Goal: Task Accomplishment & Management: Use online tool/utility

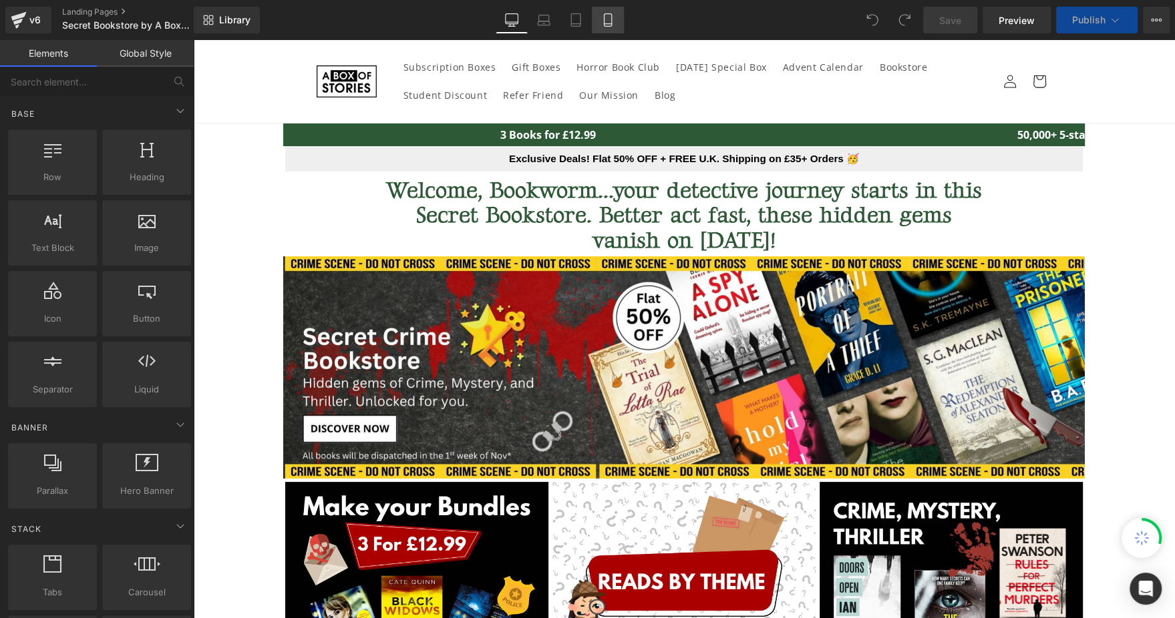
click at [611, 23] on icon at bounding box center [607, 19] width 13 height 13
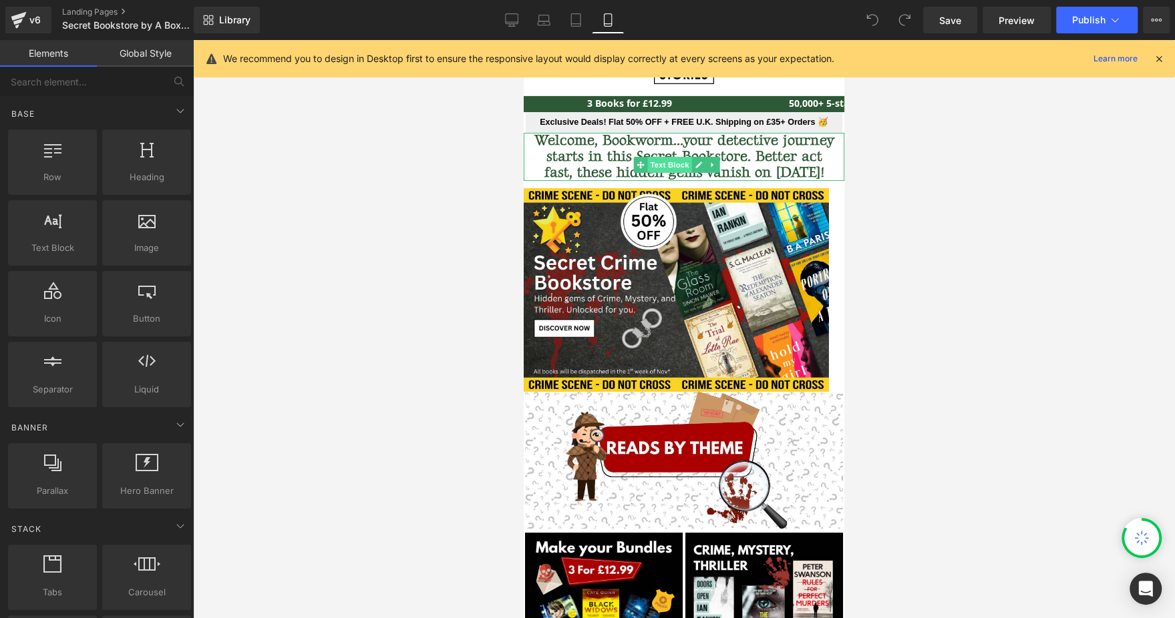
click at [663, 158] on span "Text Block" at bounding box center [669, 165] width 44 height 16
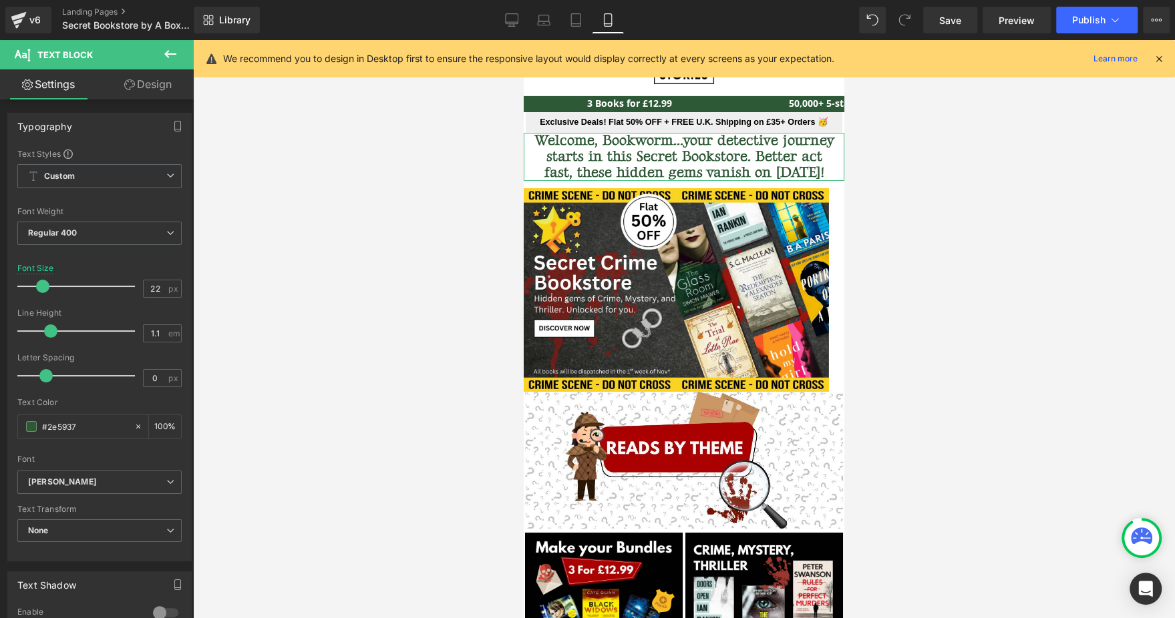
click at [122, 77] on link "Design" at bounding box center [148, 84] width 97 height 30
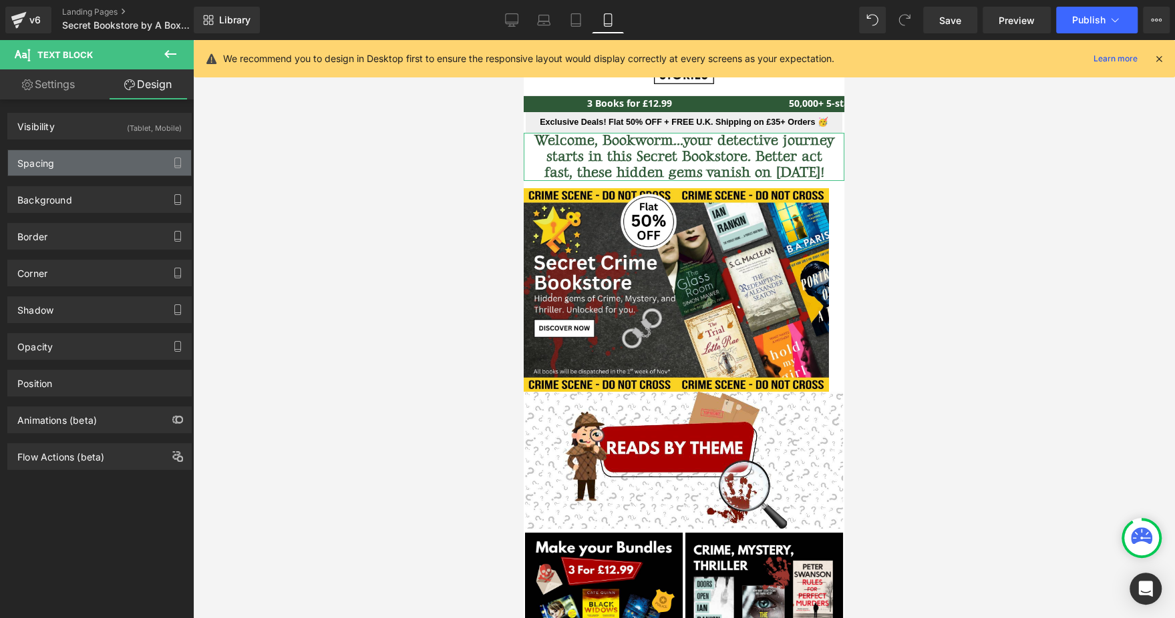
click at [68, 160] on div "Spacing" at bounding box center [99, 162] width 183 height 25
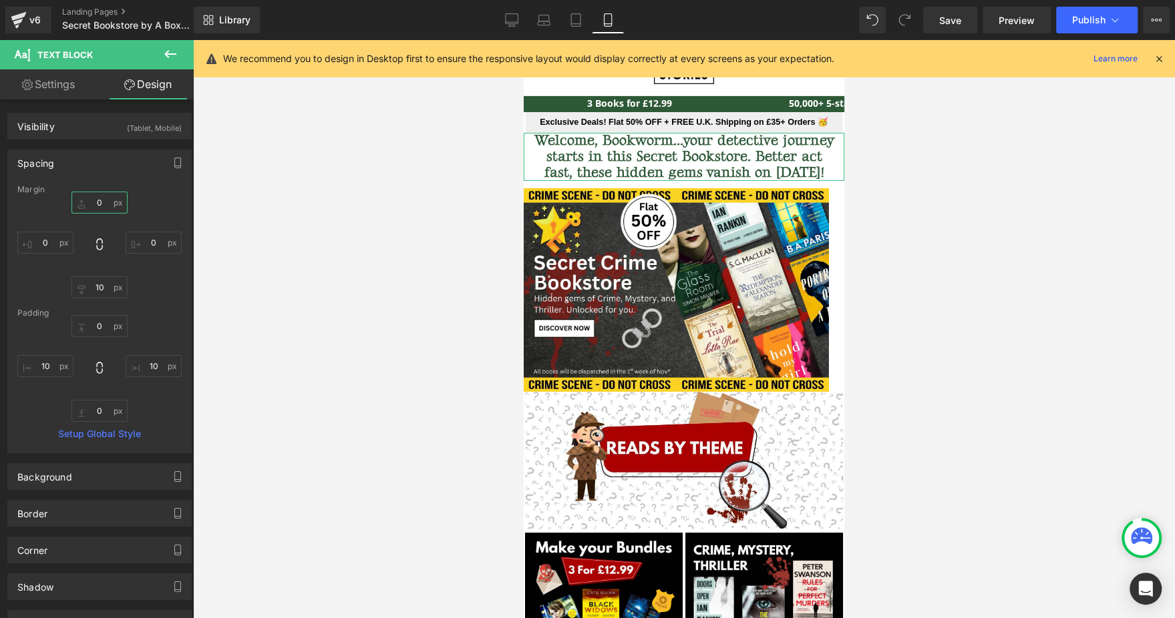
click at [104, 204] on input "text" at bounding box center [99, 203] width 56 height 22
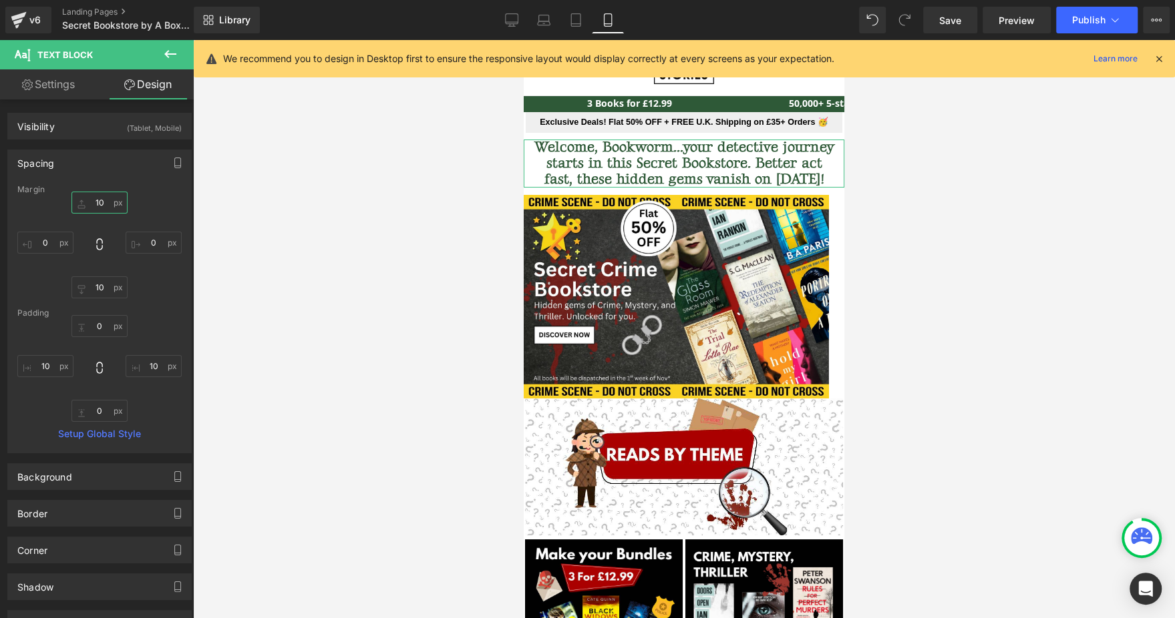
type input "1"
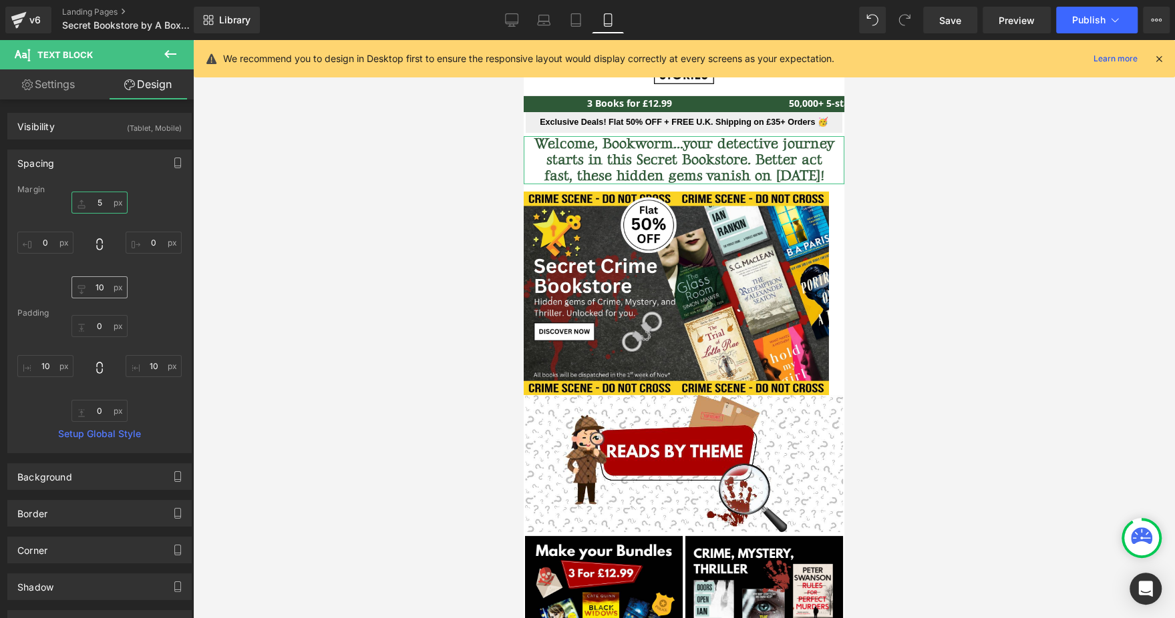
type input "5"
click at [106, 286] on input "text" at bounding box center [99, 287] width 56 height 22
type input "5"
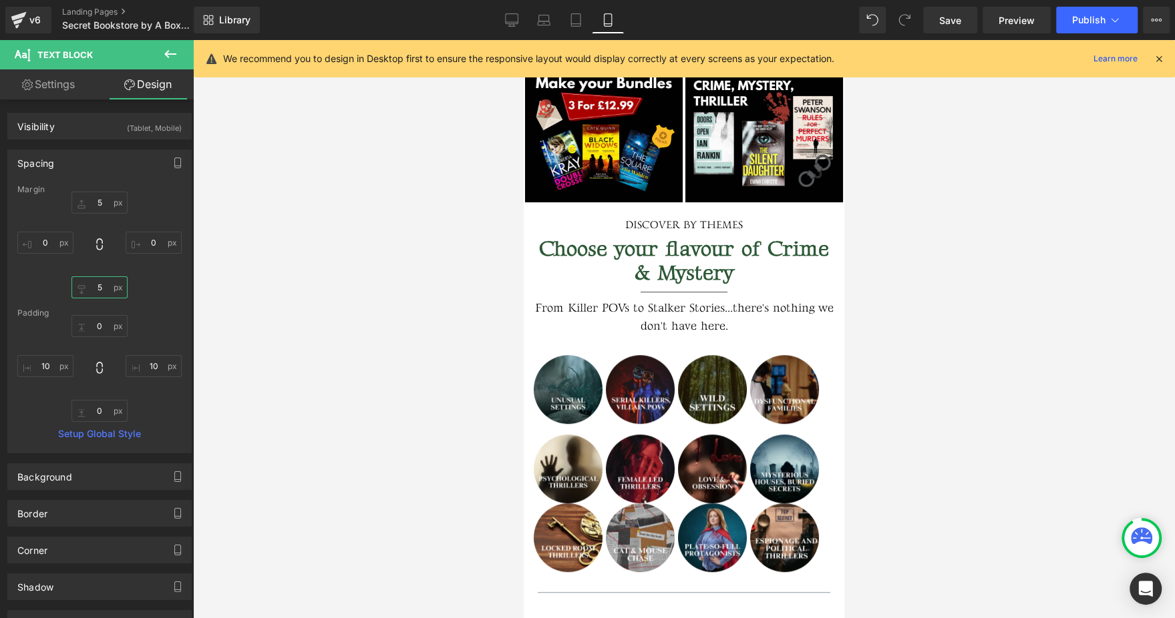
scroll to position [501, 0]
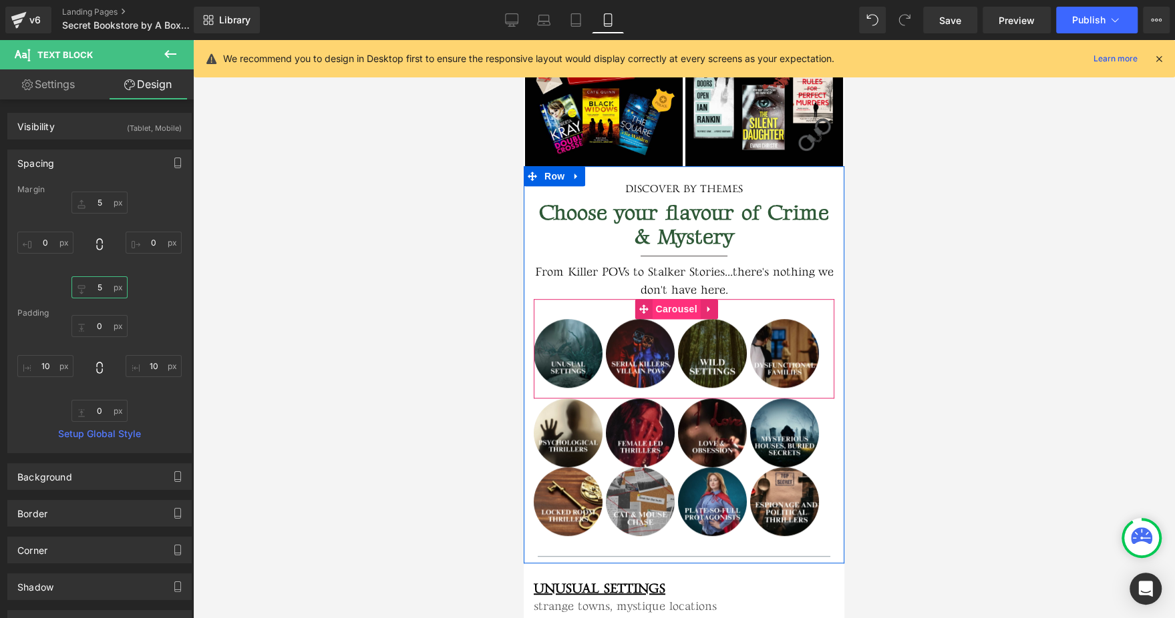
drag, startPoint x: 779, startPoint y: 262, endPoint x: 668, endPoint y: 315, distance: 123.4
click at [668, 315] on span "Carousel" at bounding box center [676, 309] width 48 height 20
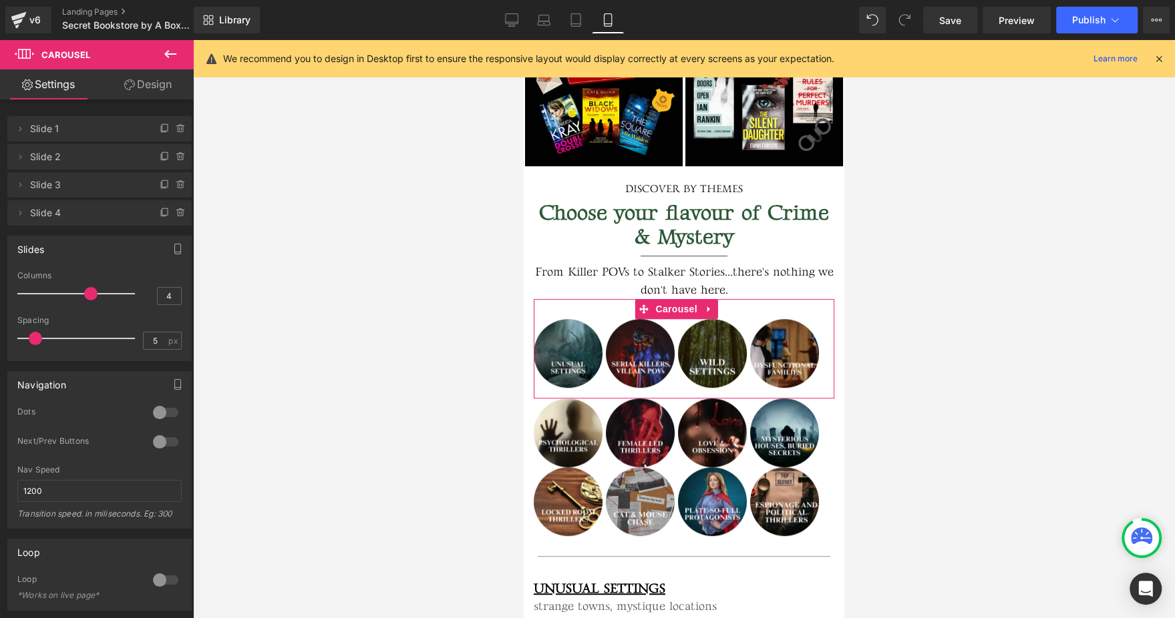
click at [158, 89] on link "Design" at bounding box center [148, 84] width 97 height 30
click at [0, 0] on div "Spacing" at bounding box center [0, 0] width 0 height 0
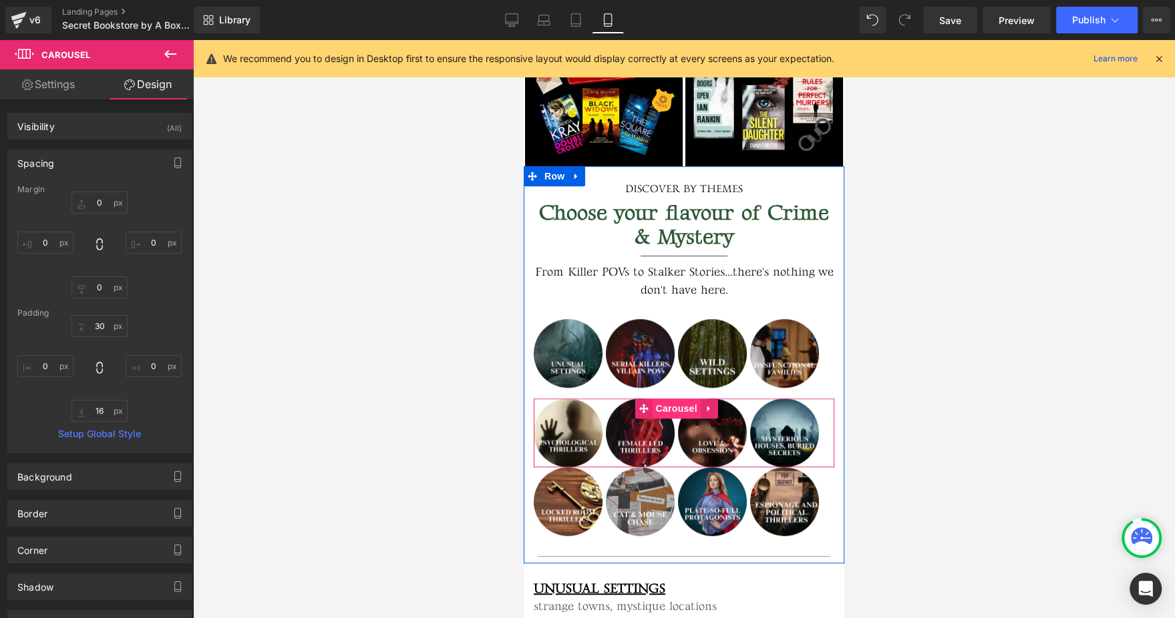
click at [669, 405] on span "Carousel" at bounding box center [676, 409] width 48 height 20
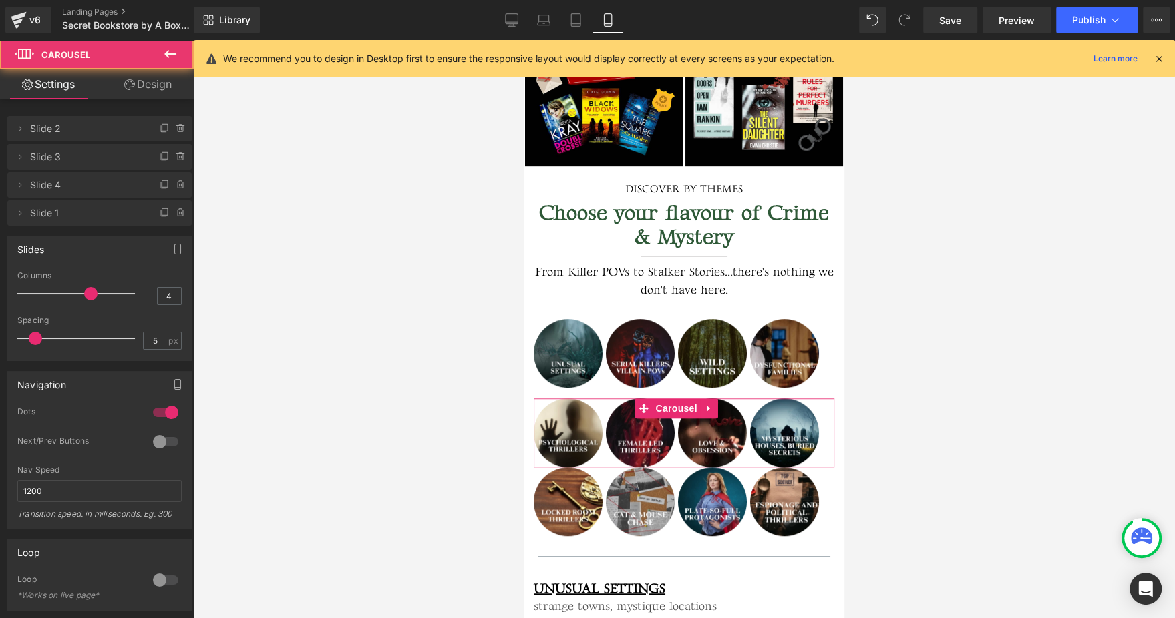
click at [163, 74] on link "Design" at bounding box center [148, 84] width 97 height 30
click at [0, 0] on div "Spacing" at bounding box center [0, 0] width 0 height 0
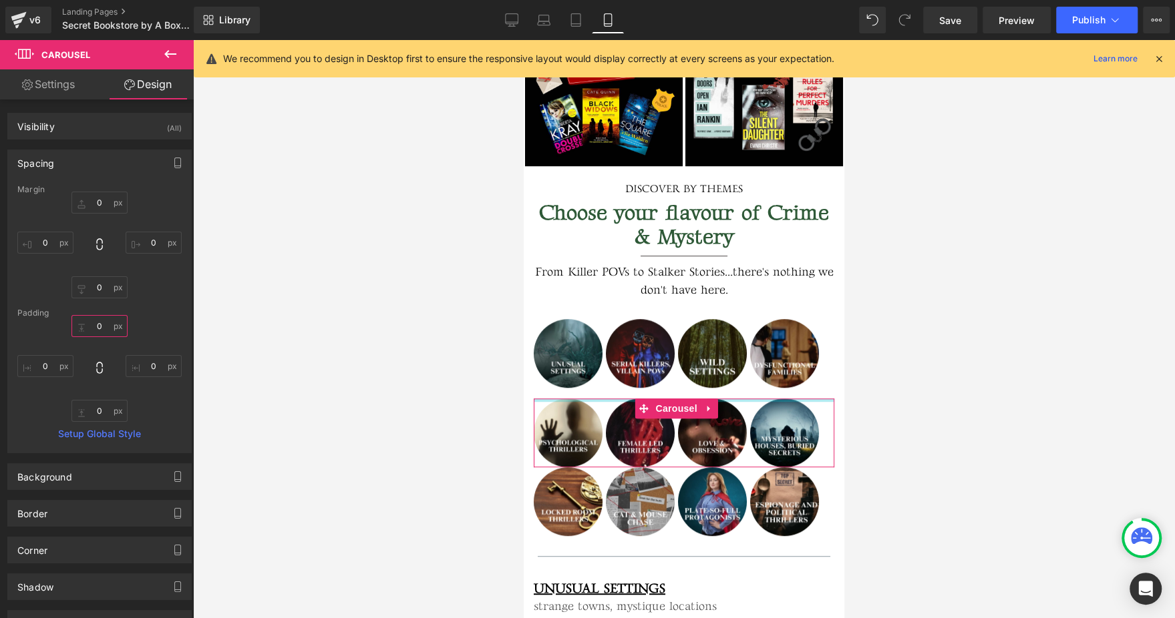
click at [94, 323] on input "text" at bounding box center [99, 326] width 56 height 22
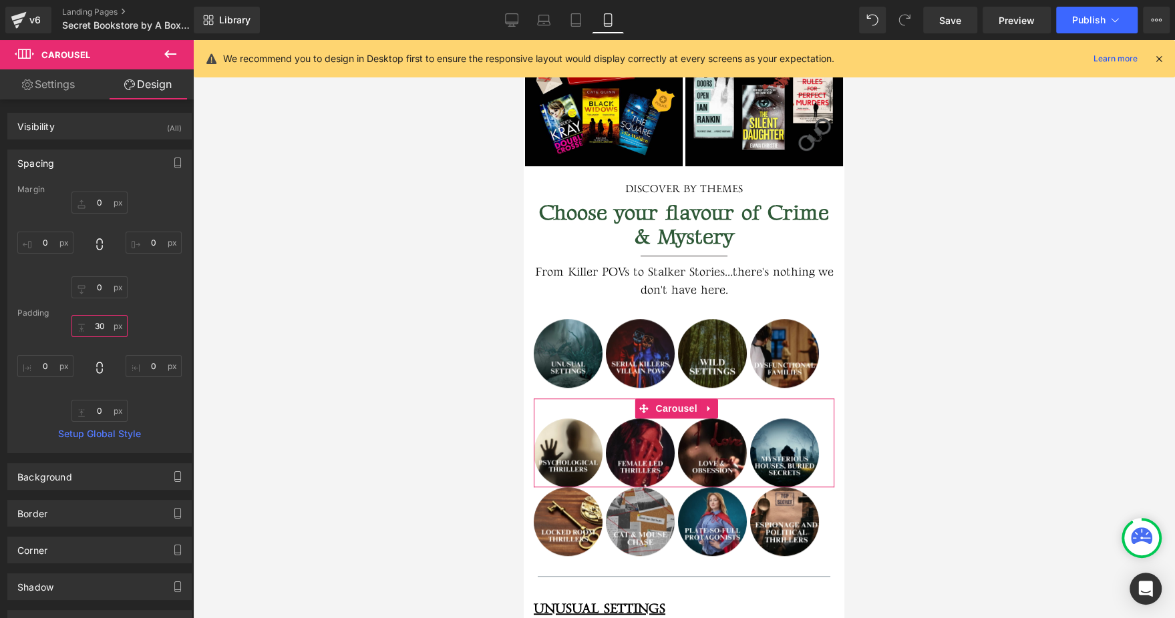
type input "3"
type input "0"
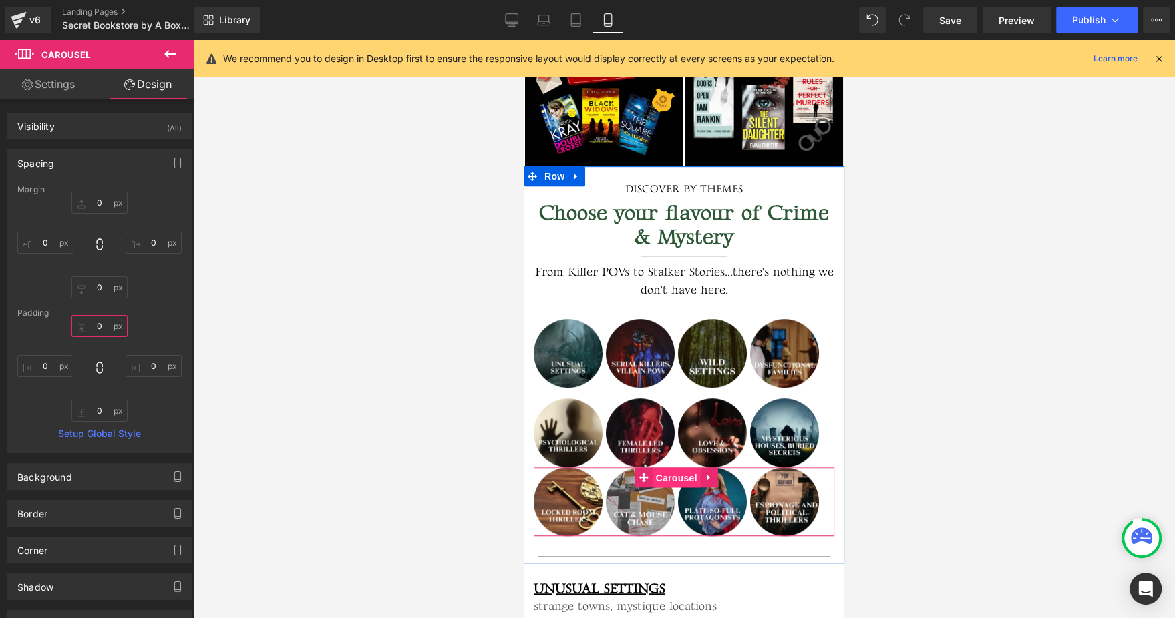
drag, startPoint x: 666, startPoint y: 480, endPoint x: 890, endPoint y: 435, distance: 228.2
click at [666, 480] on span "Carousel" at bounding box center [676, 478] width 48 height 20
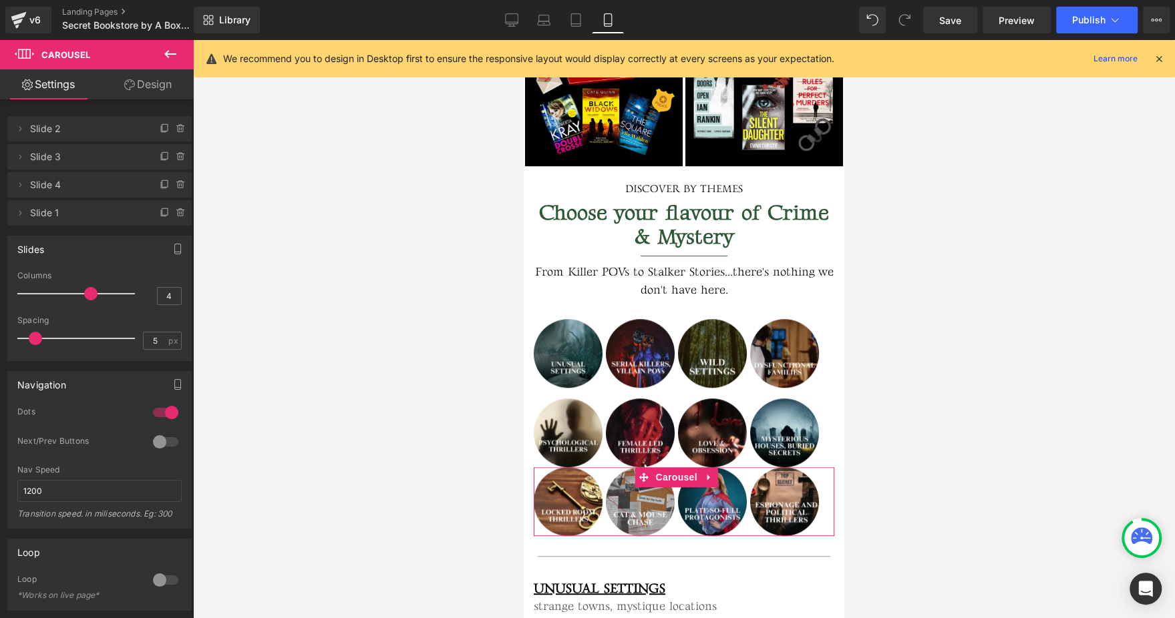
click at [167, 93] on link "Design" at bounding box center [148, 84] width 97 height 30
click at [0, 0] on div "Spacing" at bounding box center [0, 0] width 0 height 0
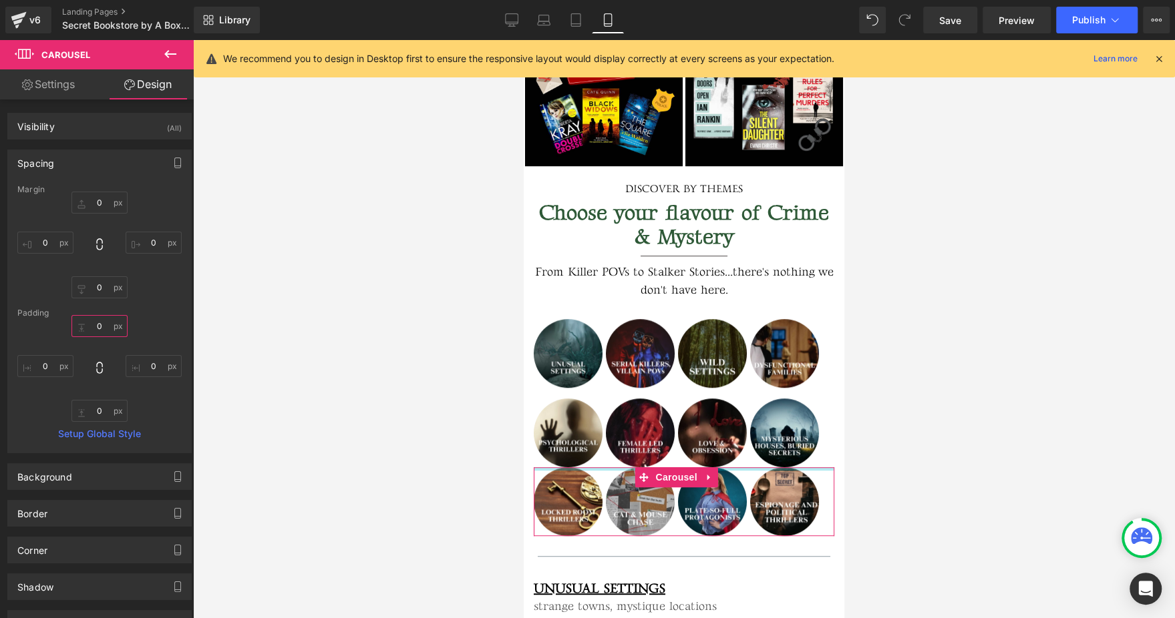
click at [103, 328] on input "text" at bounding box center [99, 326] width 56 height 22
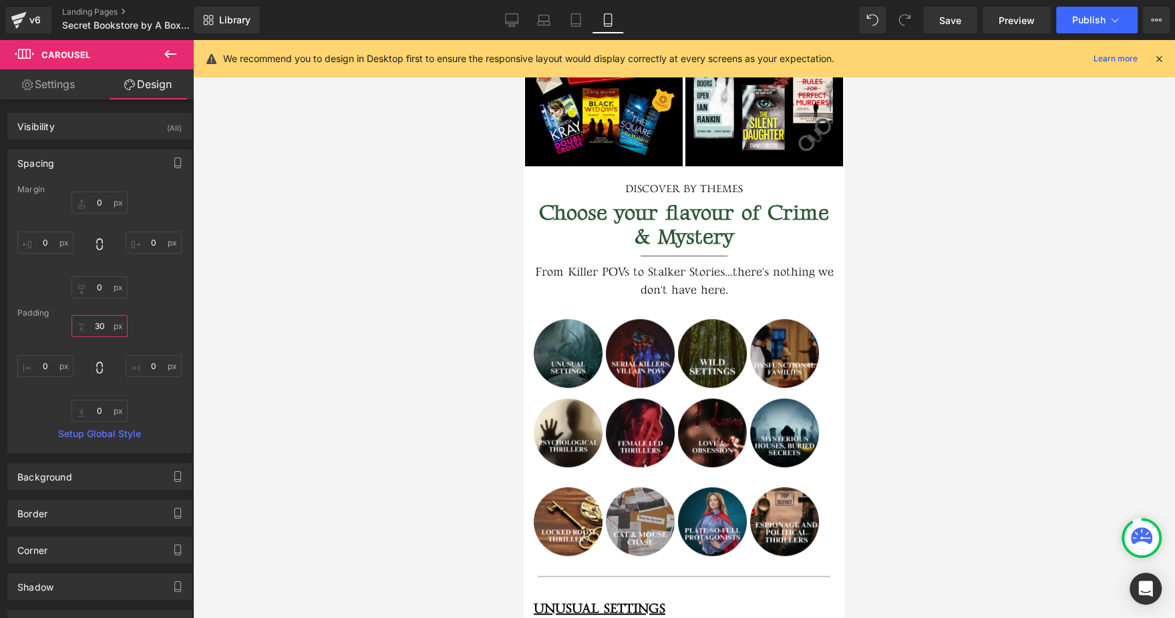
type input "3"
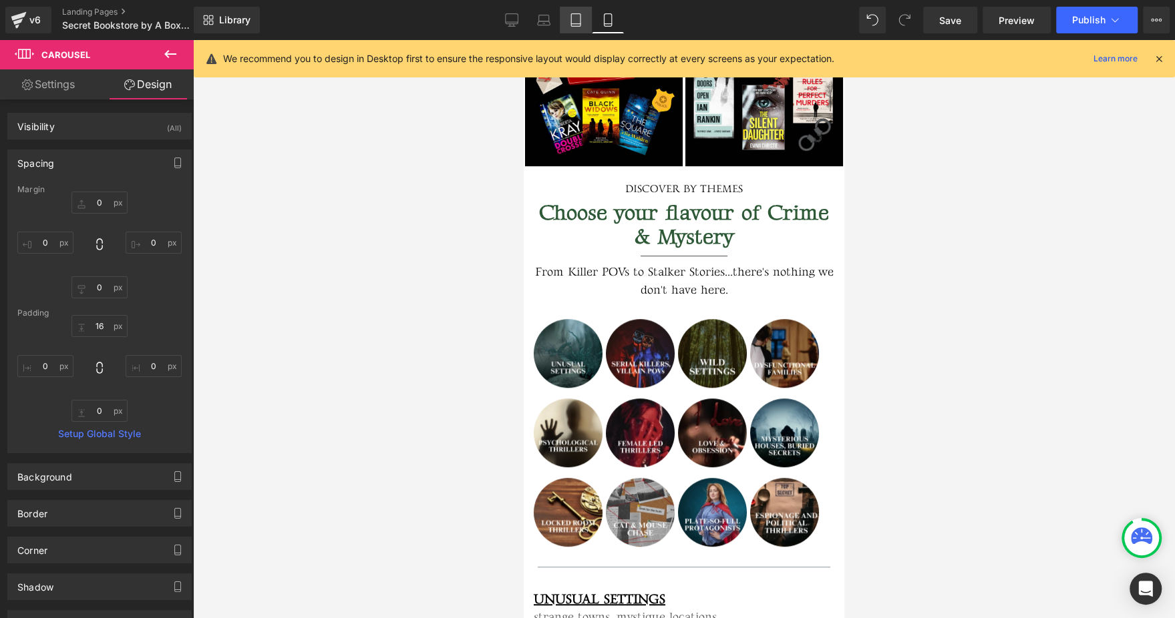
click at [580, 11] on link "Tablet" at bounding box center [576, 20] width 32 height 27
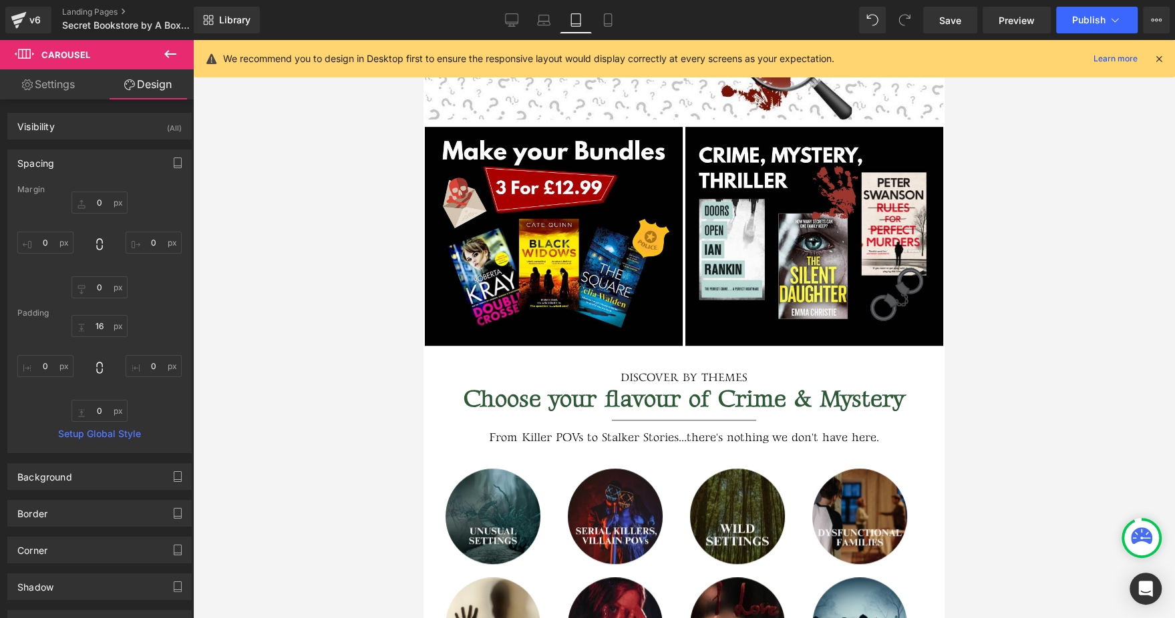
scroll to position [791, 0]
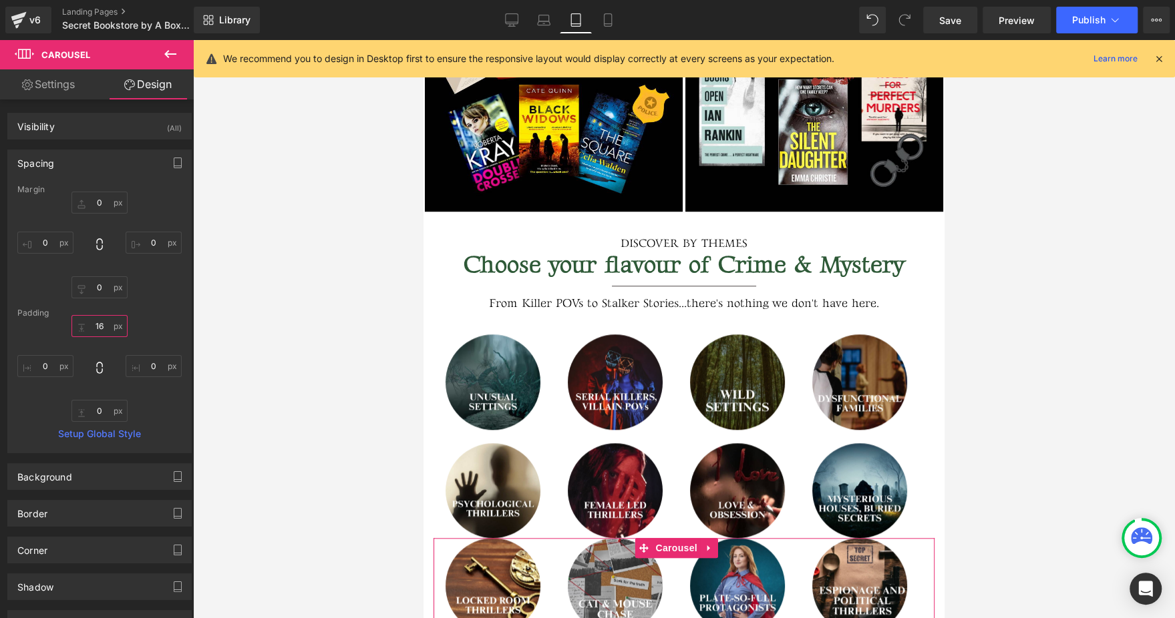
click at [96, 325] on input "16" at bounding box center [99, 326] width 56 height 22
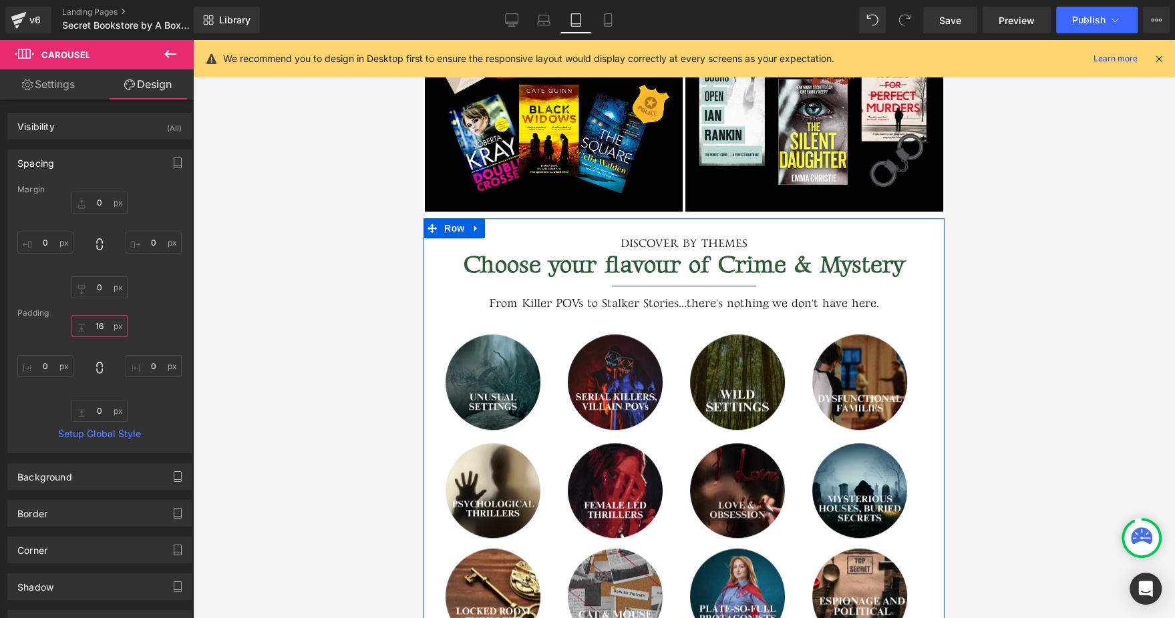
scroll to position [992, 0]
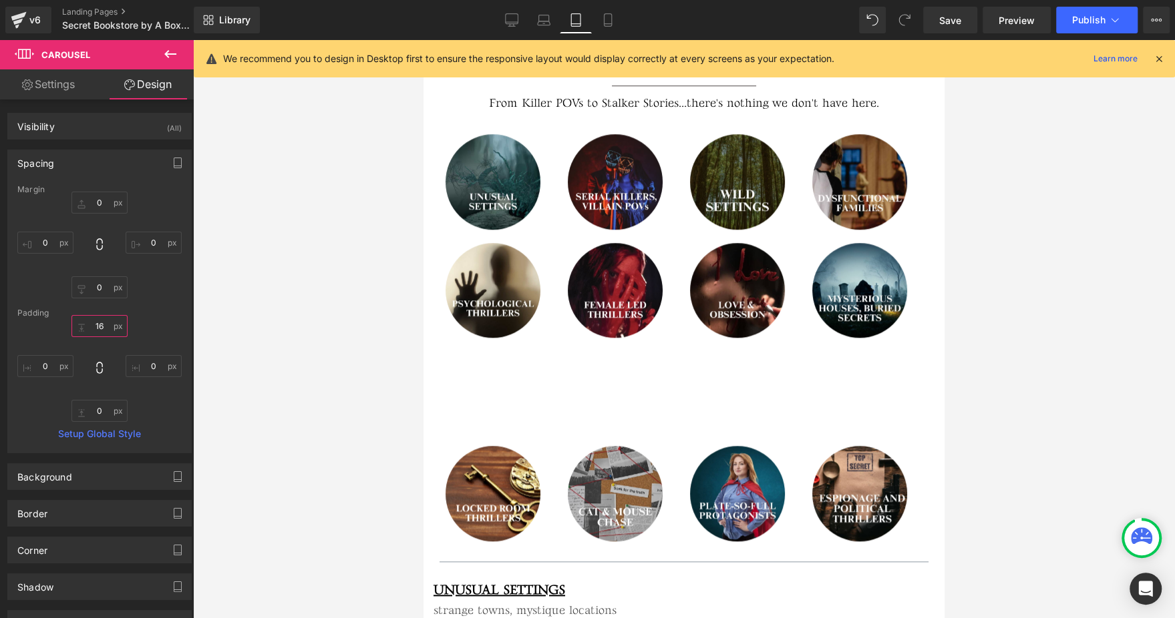
type input "1"
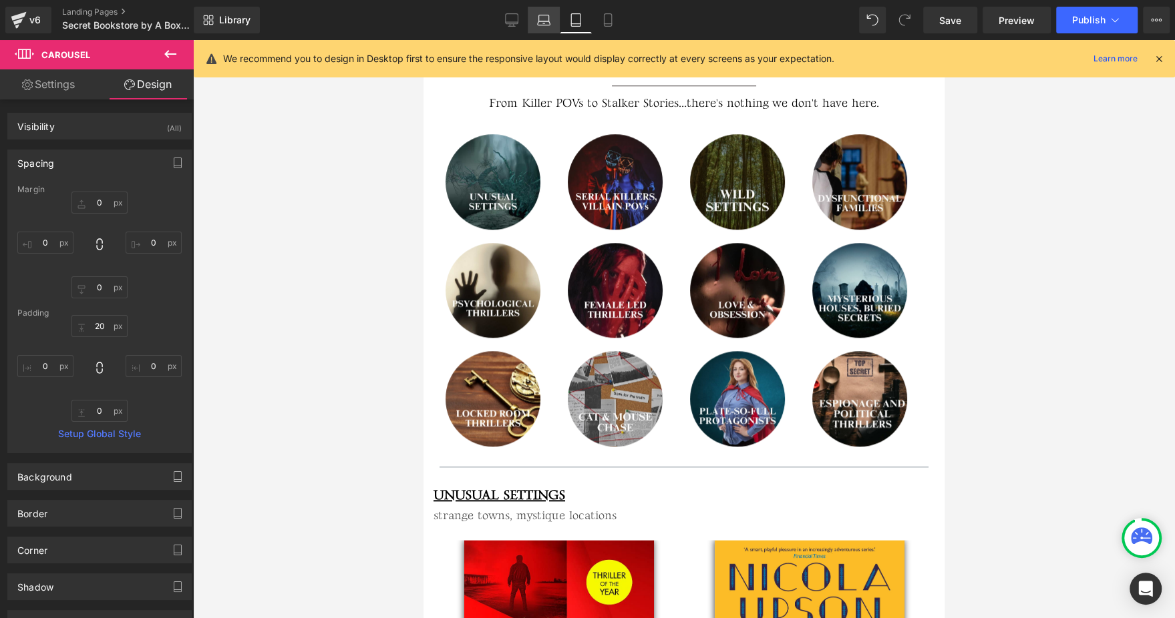
click at [553, 15] on link "Laptop" at bounding box center [544, 20] width 32 height 27
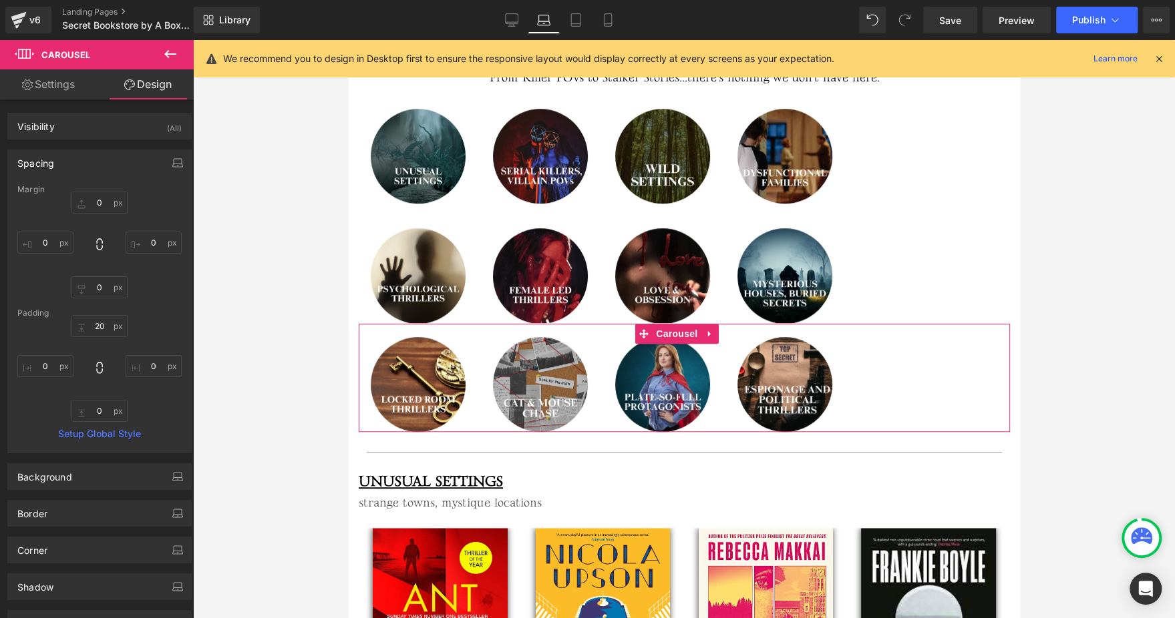
scroll to position [611, 0]
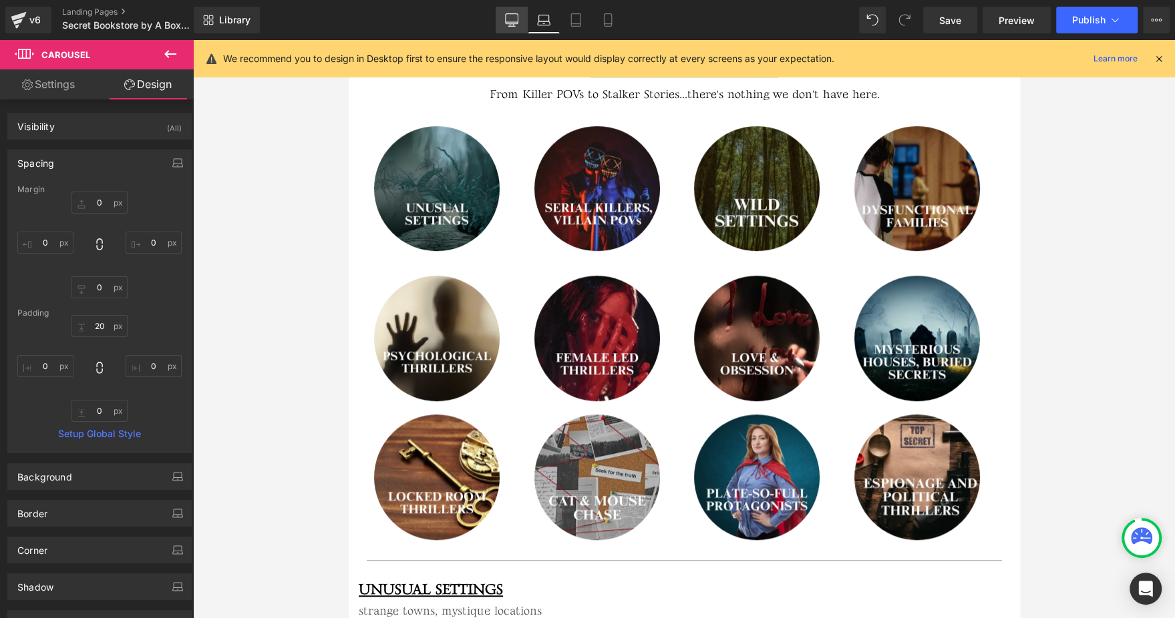
click at [505, 16] on link "Desktop" at bounding box center [512, 20] width 32 height 27
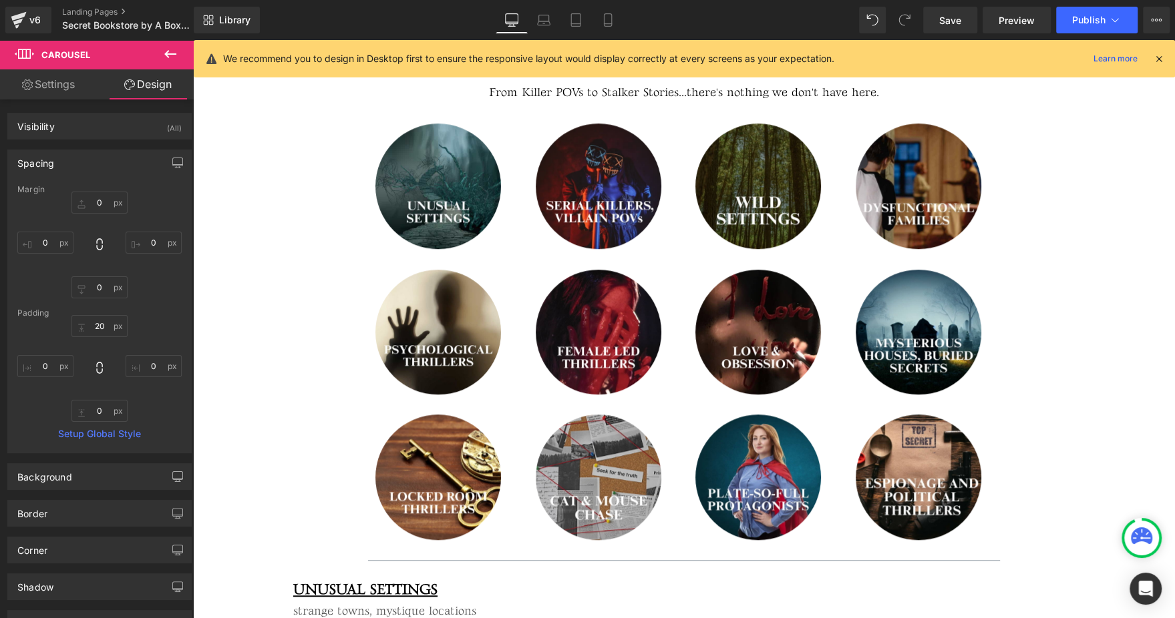
scroll to position [706, 0]
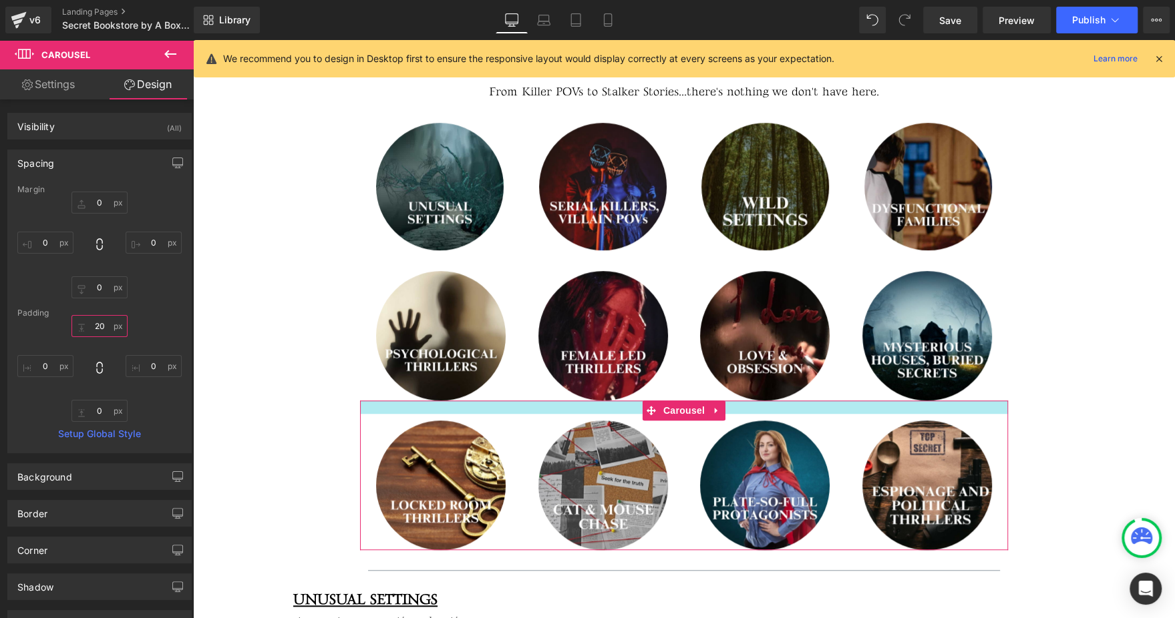
click at [91, 326] on input "20" at bounding box center [99, 326] width 56 height 22
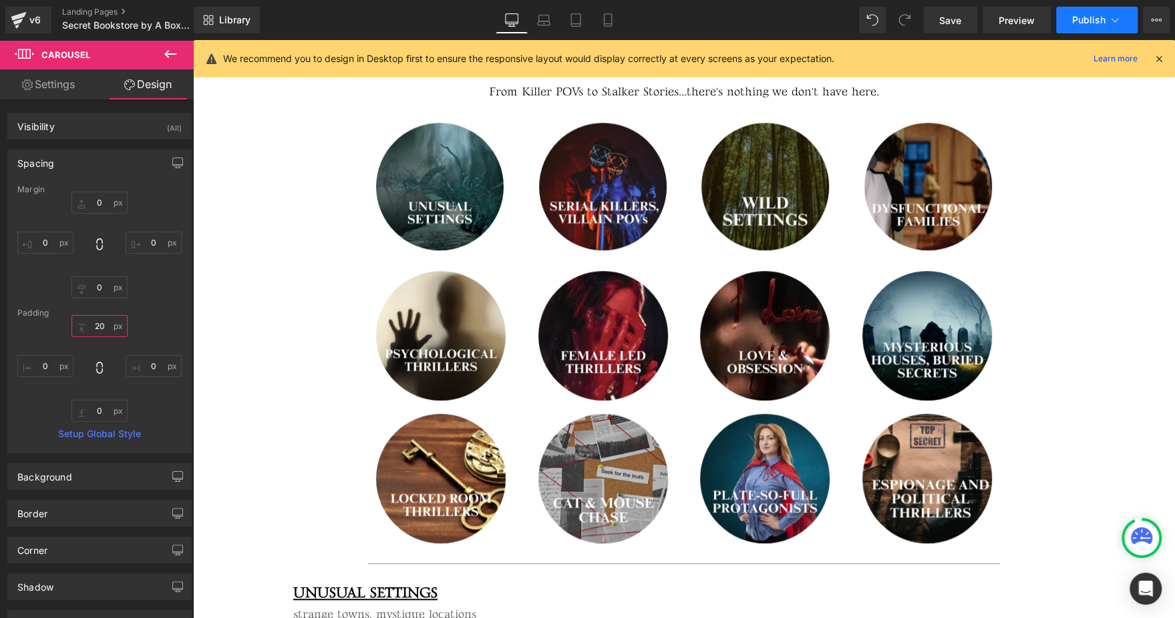
type input "20"
click at [1097, 16] on span "Publish" at bounding box center [1088, 20] width 33 height 11
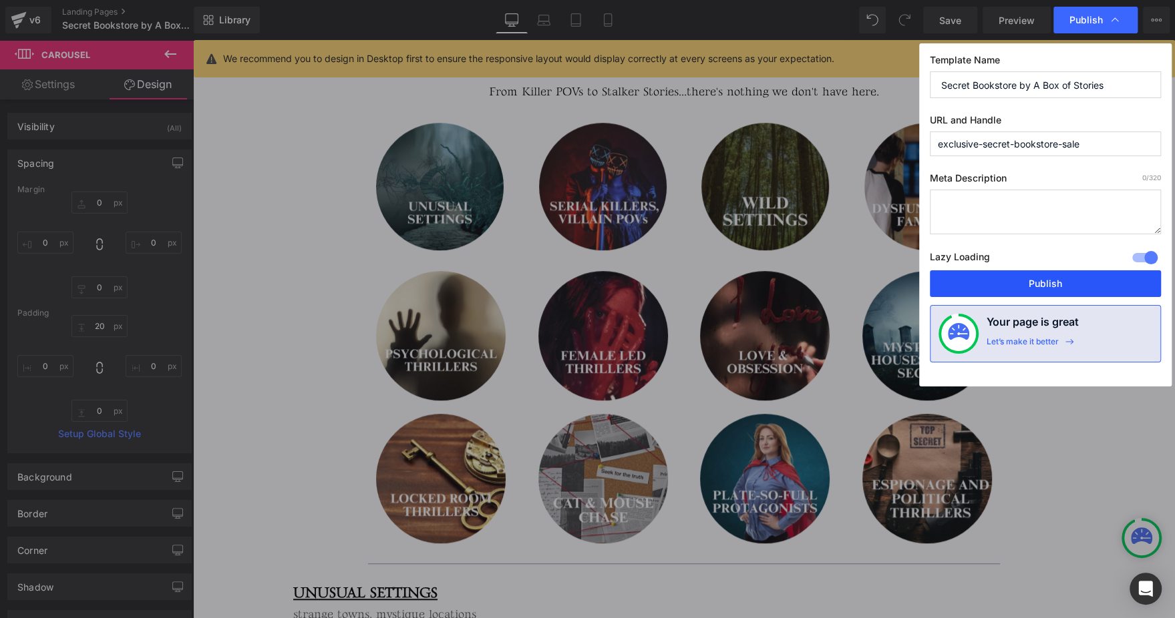
click at [1020, 285] on button "Publish" at bounding box center [1045, 283] width 231 height 27
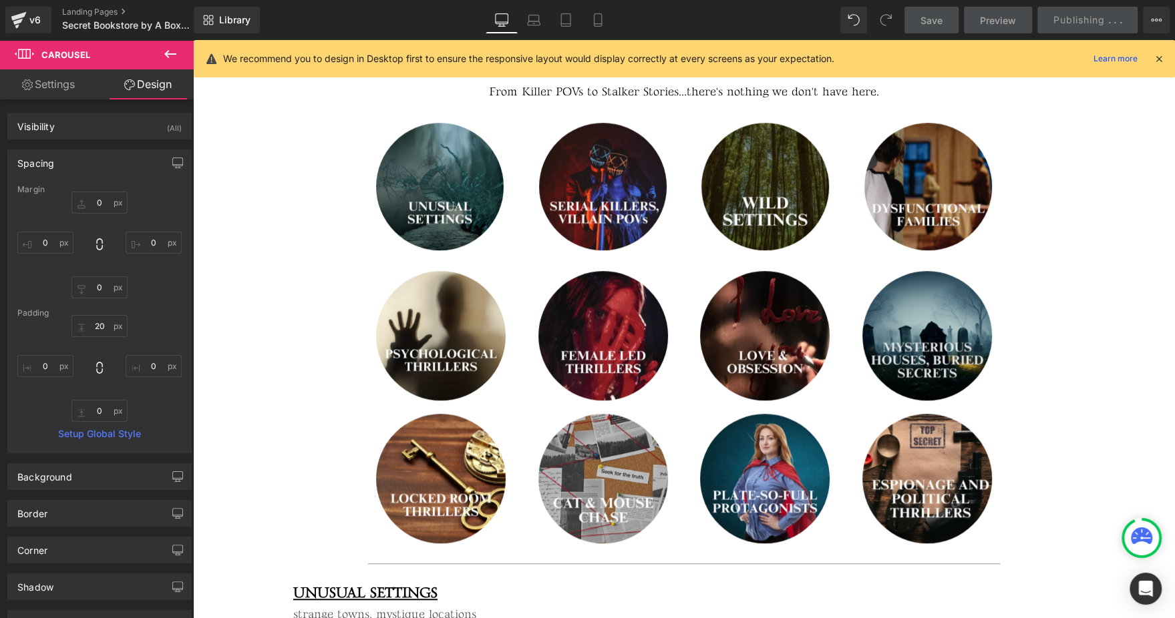
scroll to position [105, 0]
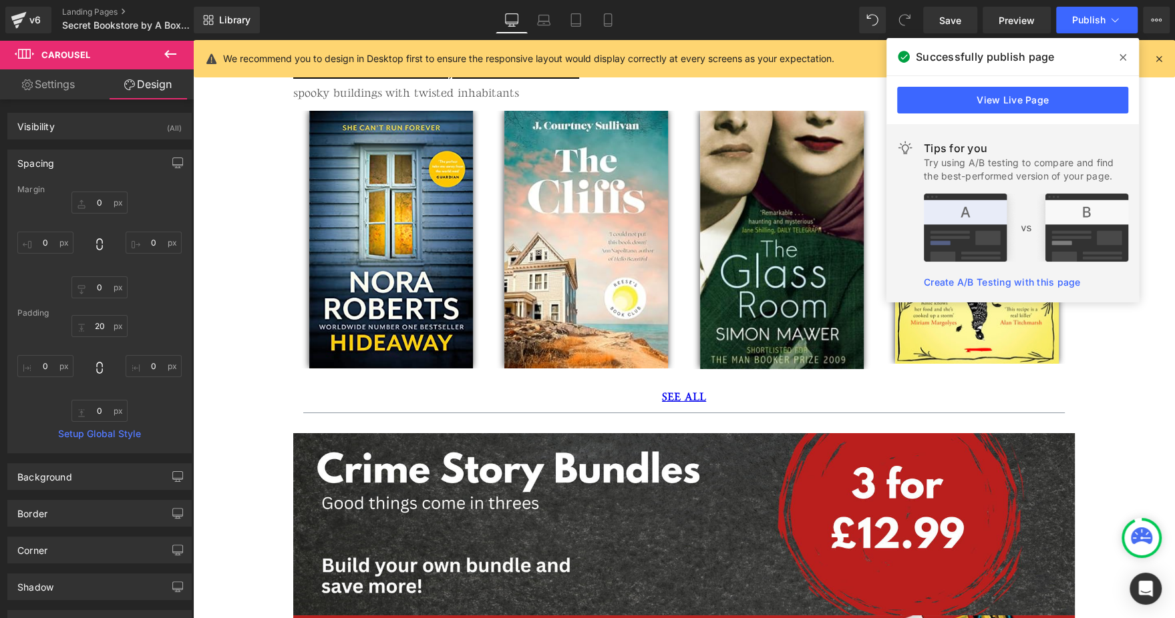
scroll to position [3806, 0]
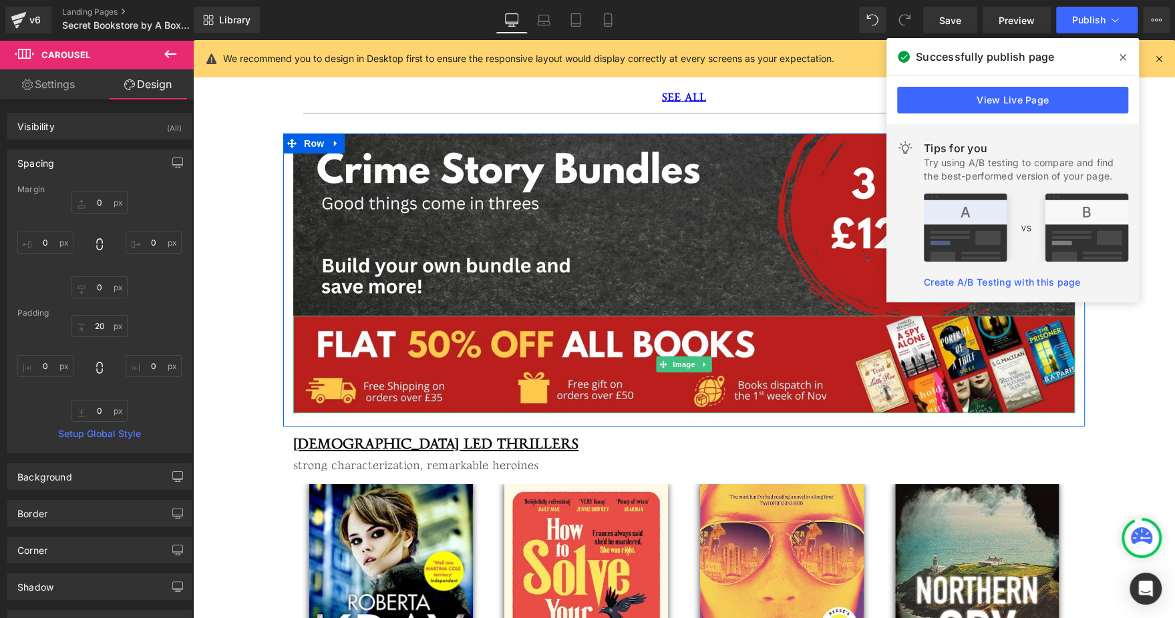
drag, startPoint x: 588, startPoint y: 344, endPoint x: 241, endPoint y: 430, distance: 357.2
click at [588, 344] on img at bounding box center [683, 365] width 781 height 98
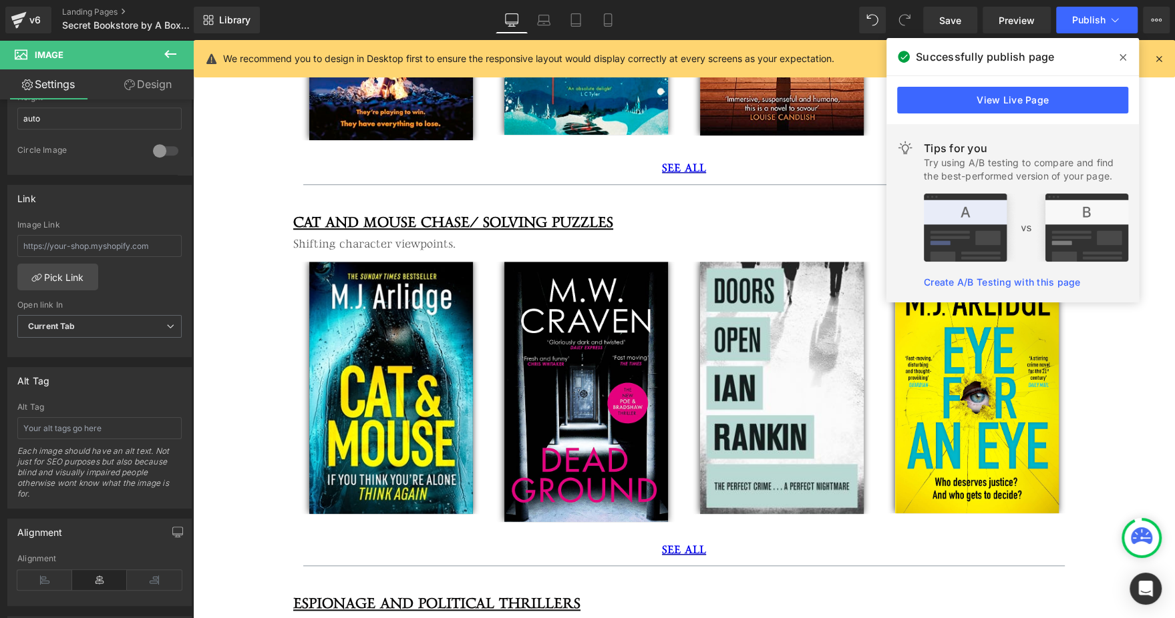
scroll to position [4481, 0]
